Goal: Transaction & Acquisition: Purchase product/service

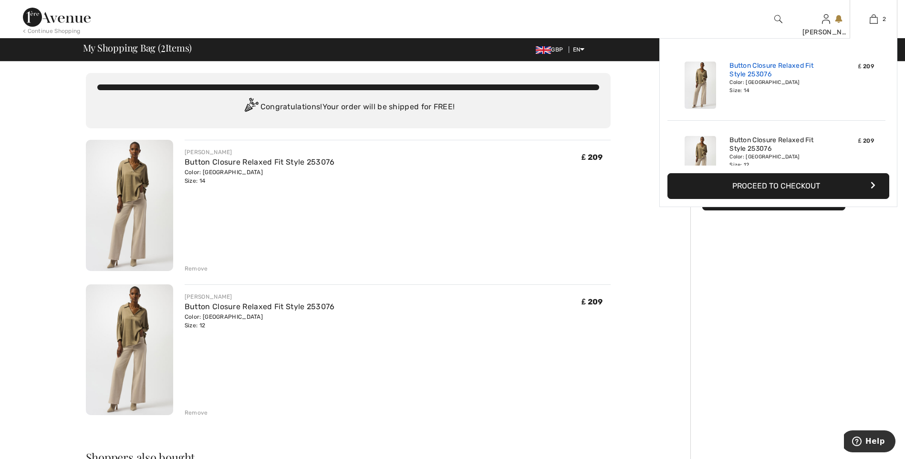
click at [751, 74] on link "Button Closure Relaxed Fit Style 253076" at bounding box center [776, 70] width 94 height 17
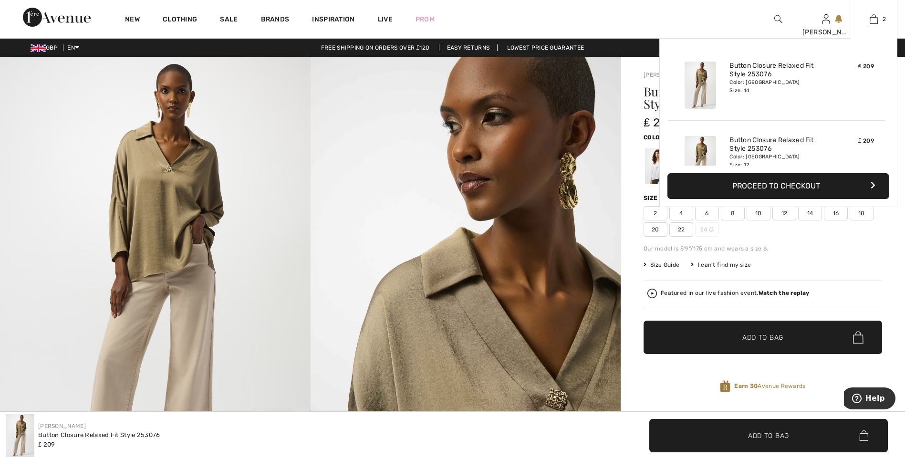
click at [767, 187] on button "Proceed to Checkout" at bounding box center [778, 186] width 222 height 26
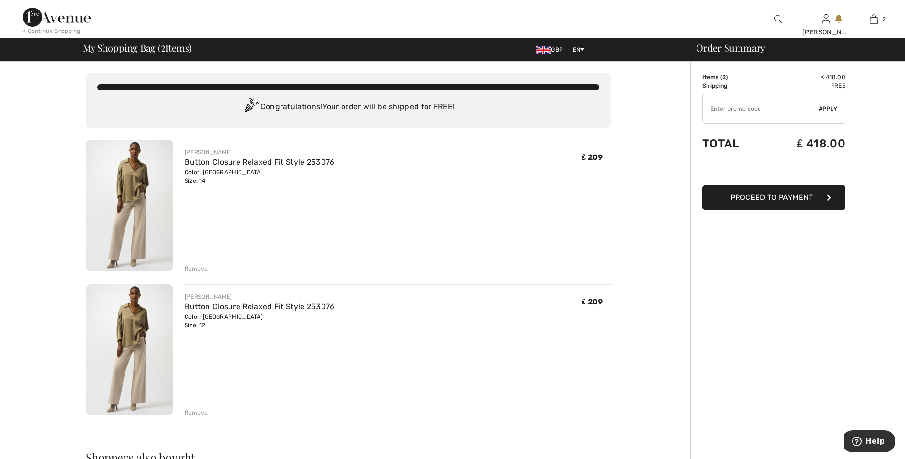
click at [201, 267] on div "Remove" at bounding box center [196, 268] width 23 height 9
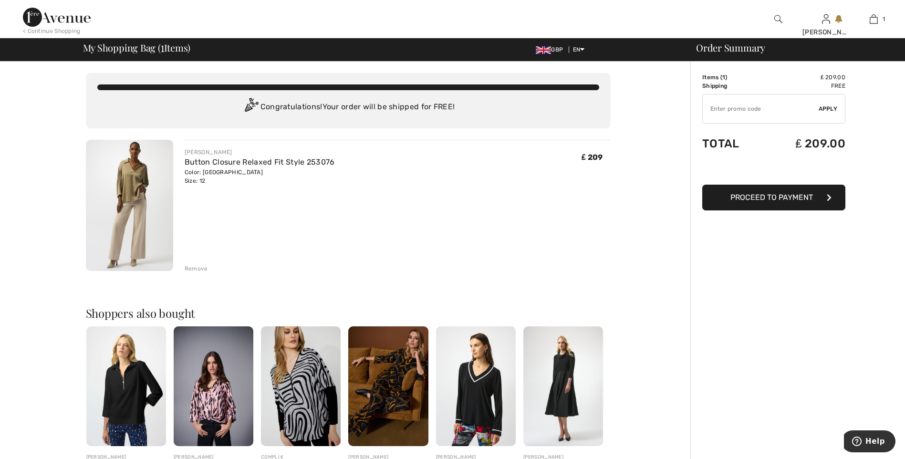
click at [764, 197] on span "Proceed to Payment" at bounding box center [771, 197] width 83 height 9
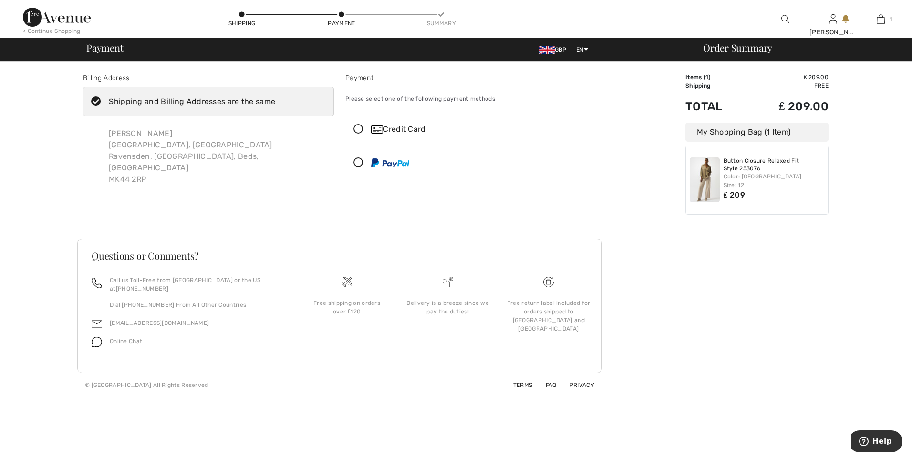
click at [358, 162] on icon at bounding box center [358, 163] width 25 height 10
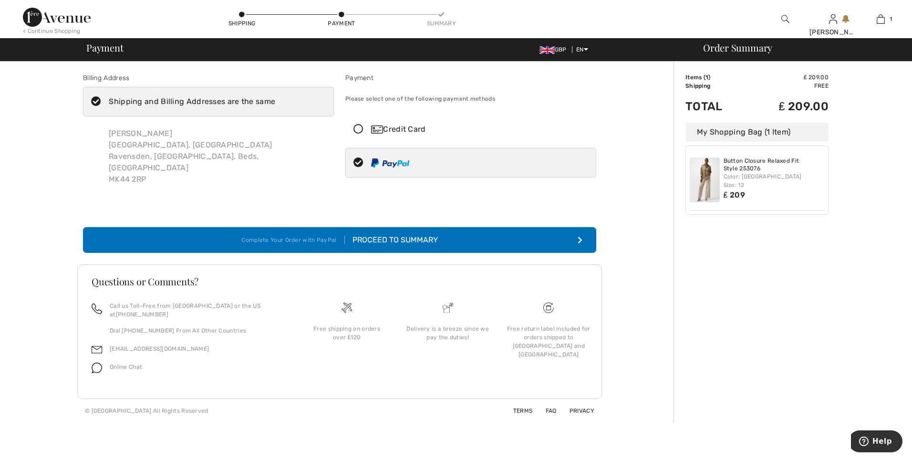
click at [419, 234] on div "Proceed to Summary" at bounding box center [391, 239] width 93 height 11
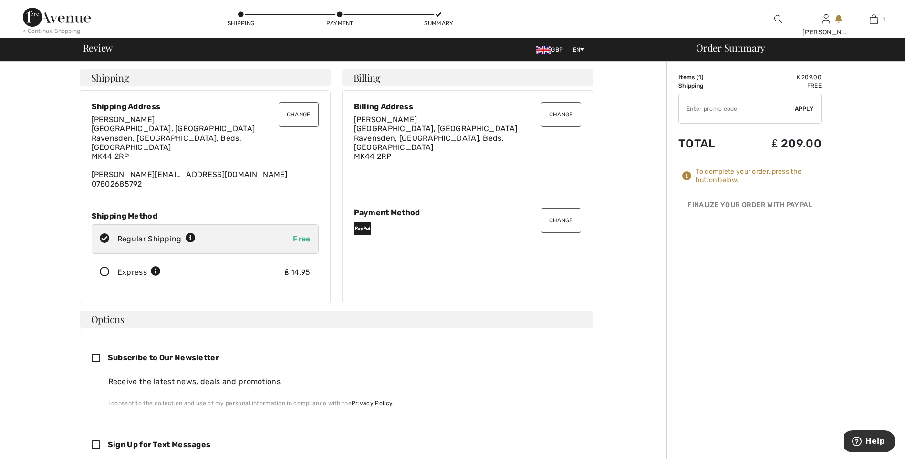
click at [104, 267] on icon at bounding box center [104, 272] width 25 height 10
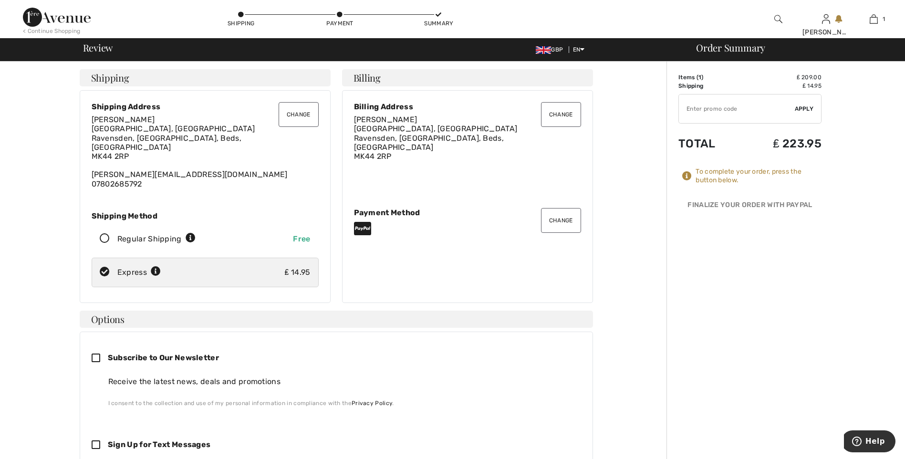
click at [29, 22] on img at bounding box center [57, 17] width 68 height 19
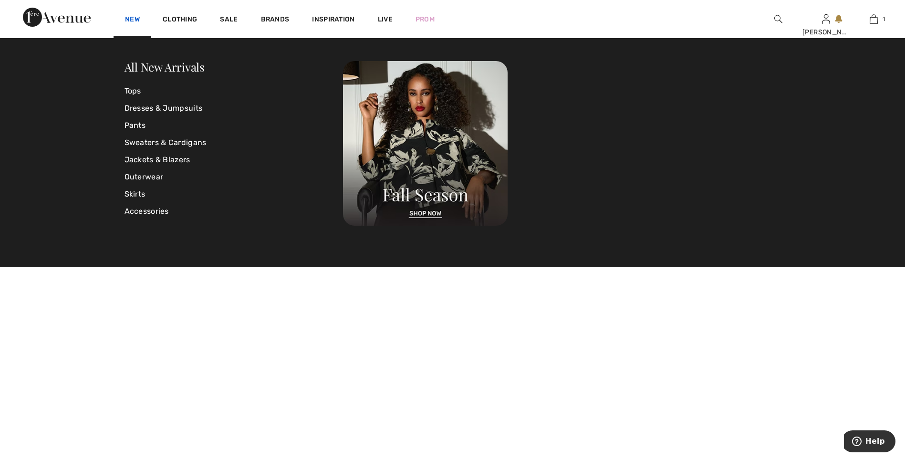
click at [134, 17] on link "New" at bounding box center [132, 20] width 15 height 10
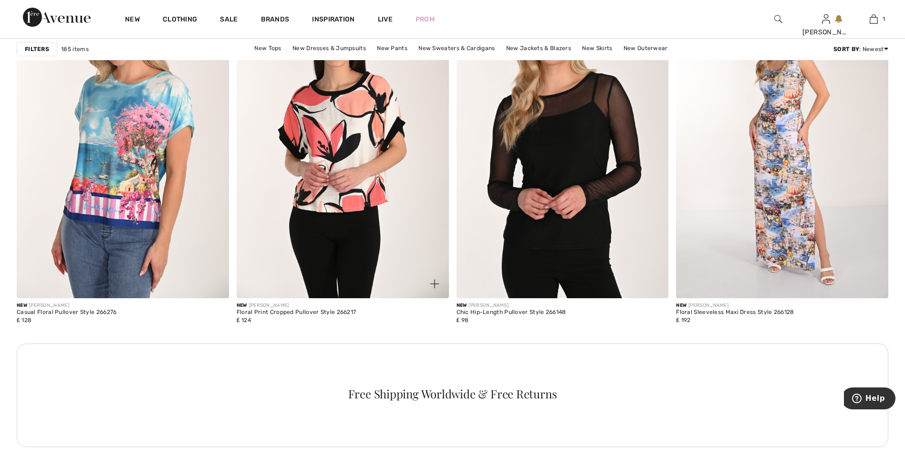
scroll to position [4150, 0]
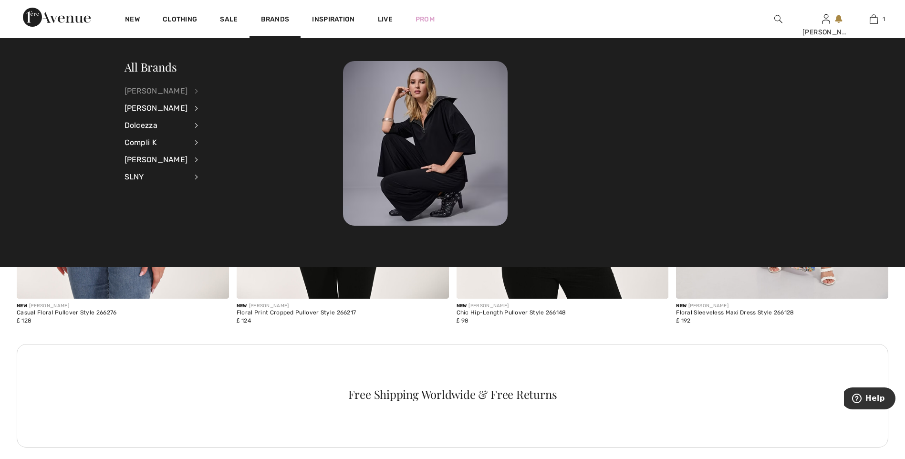
click at [164, 92] on div "[PERSON_NAME]" at bounding box center [155, 91] width 63 height 17
click at [223, 90] on link "View All" at bounding box center [247, 91] width 74 height 16
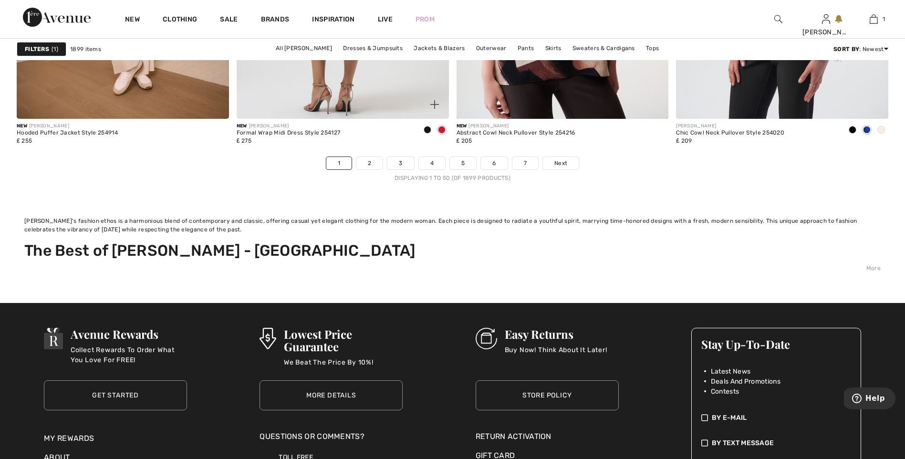
scroll to position [5867, 0]
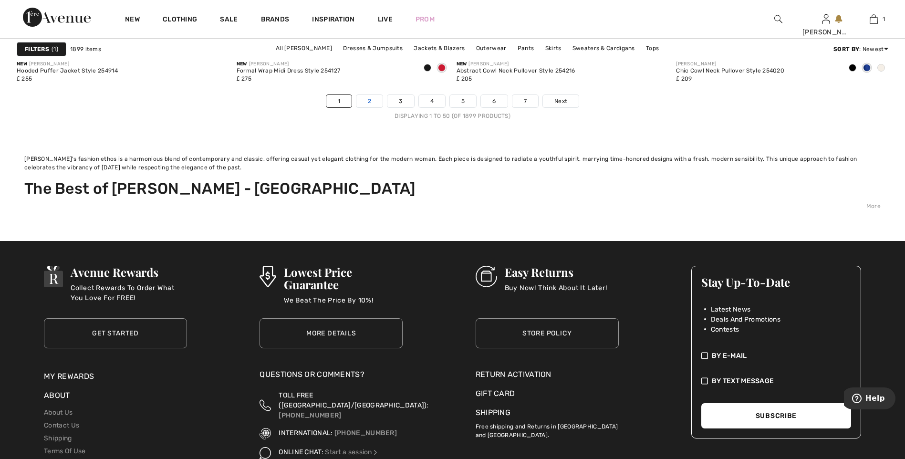
click at [367, 103] on link "2" at bounding box center [369, 101] width 26 height 12
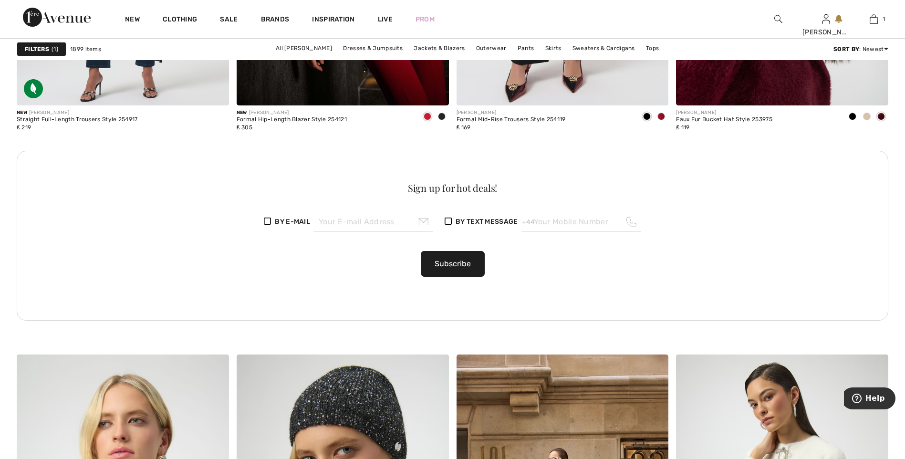
scroll to position [1717, 0]
